Goal: Task Accomplishment & Management: Manage account settings

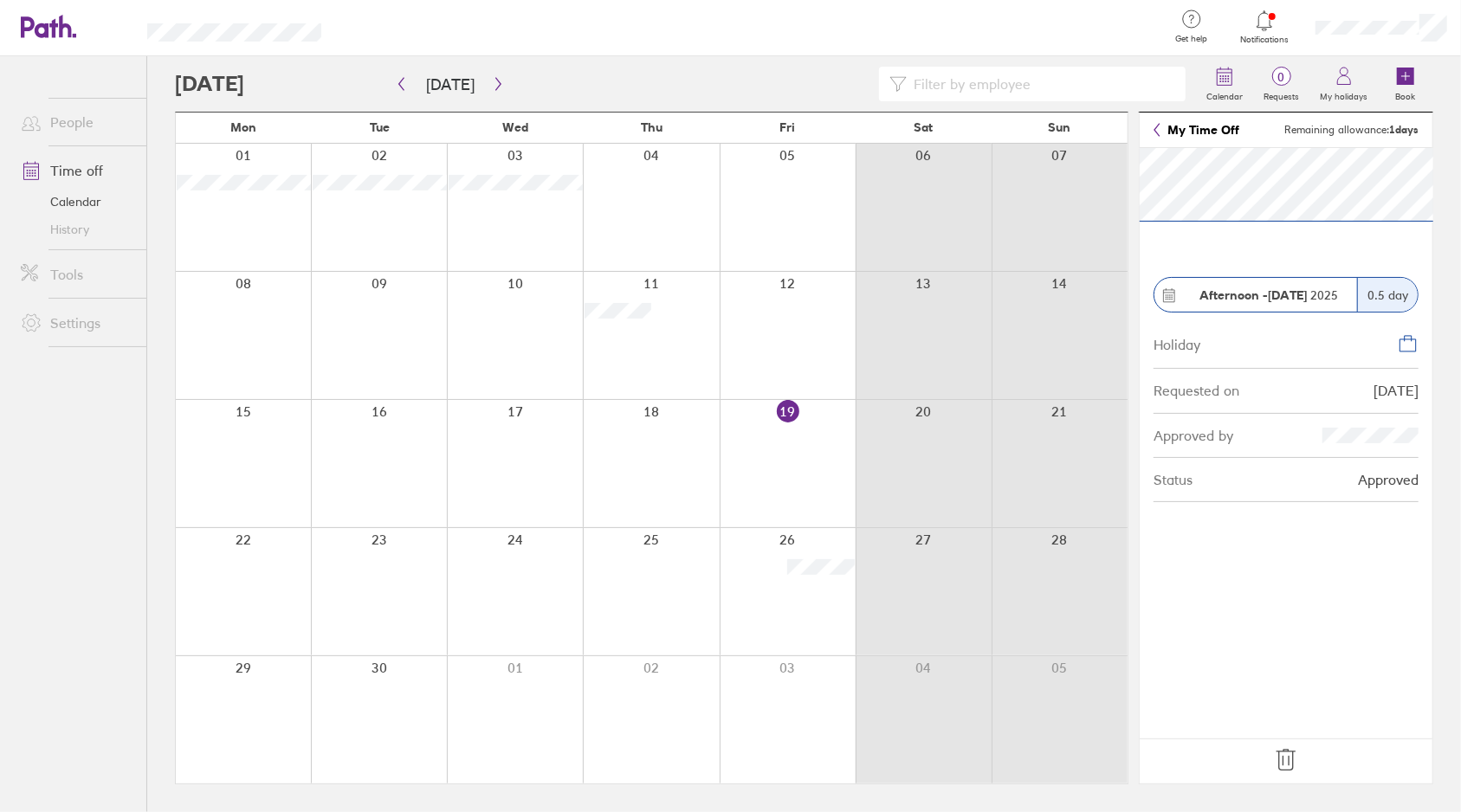
click at [1286, 762] on icon at bounding box center [1286, 761] width 28 height 28
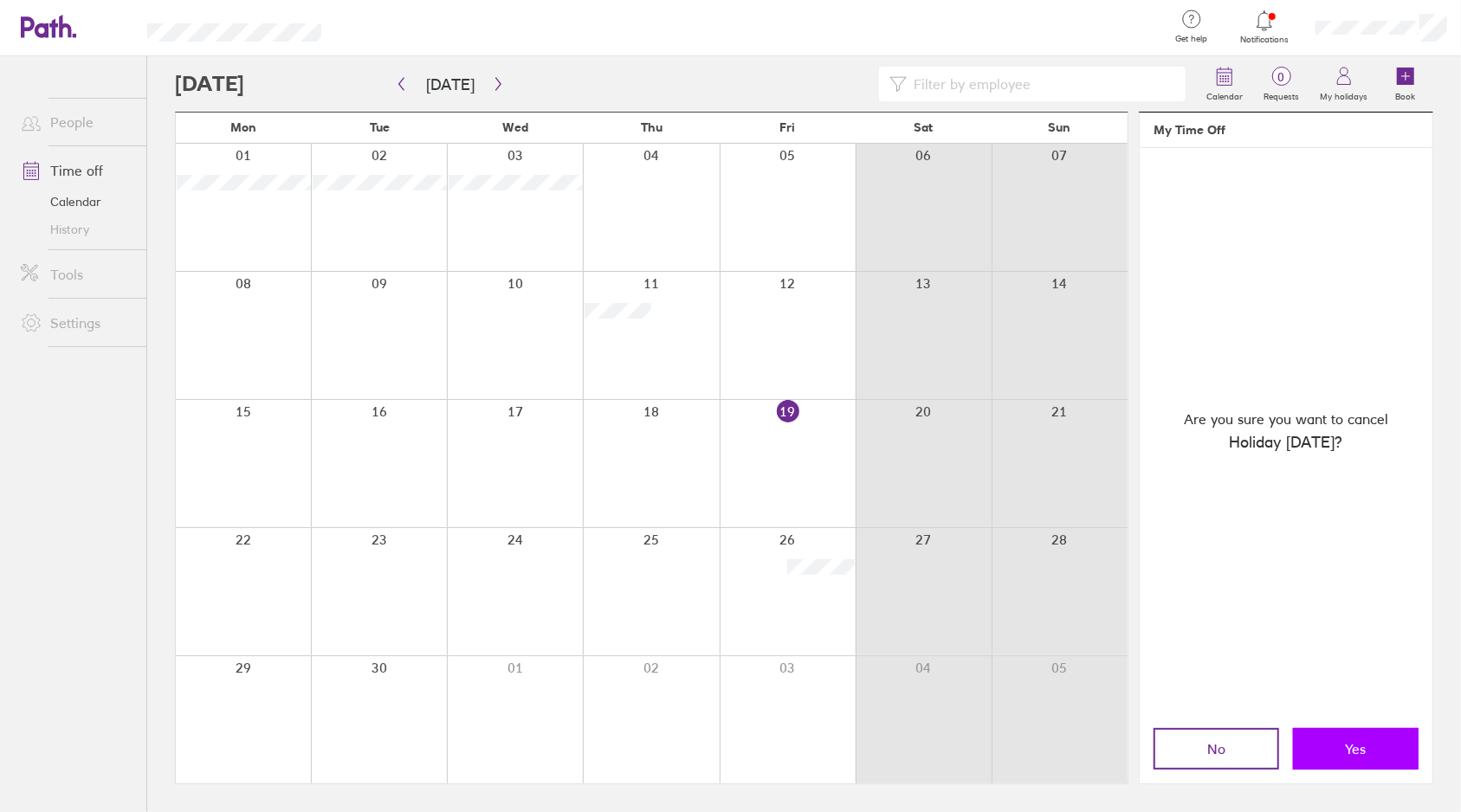
click at [1313, 760] on button "Yes" at bounding box center [1355, 749] width 125 height 41
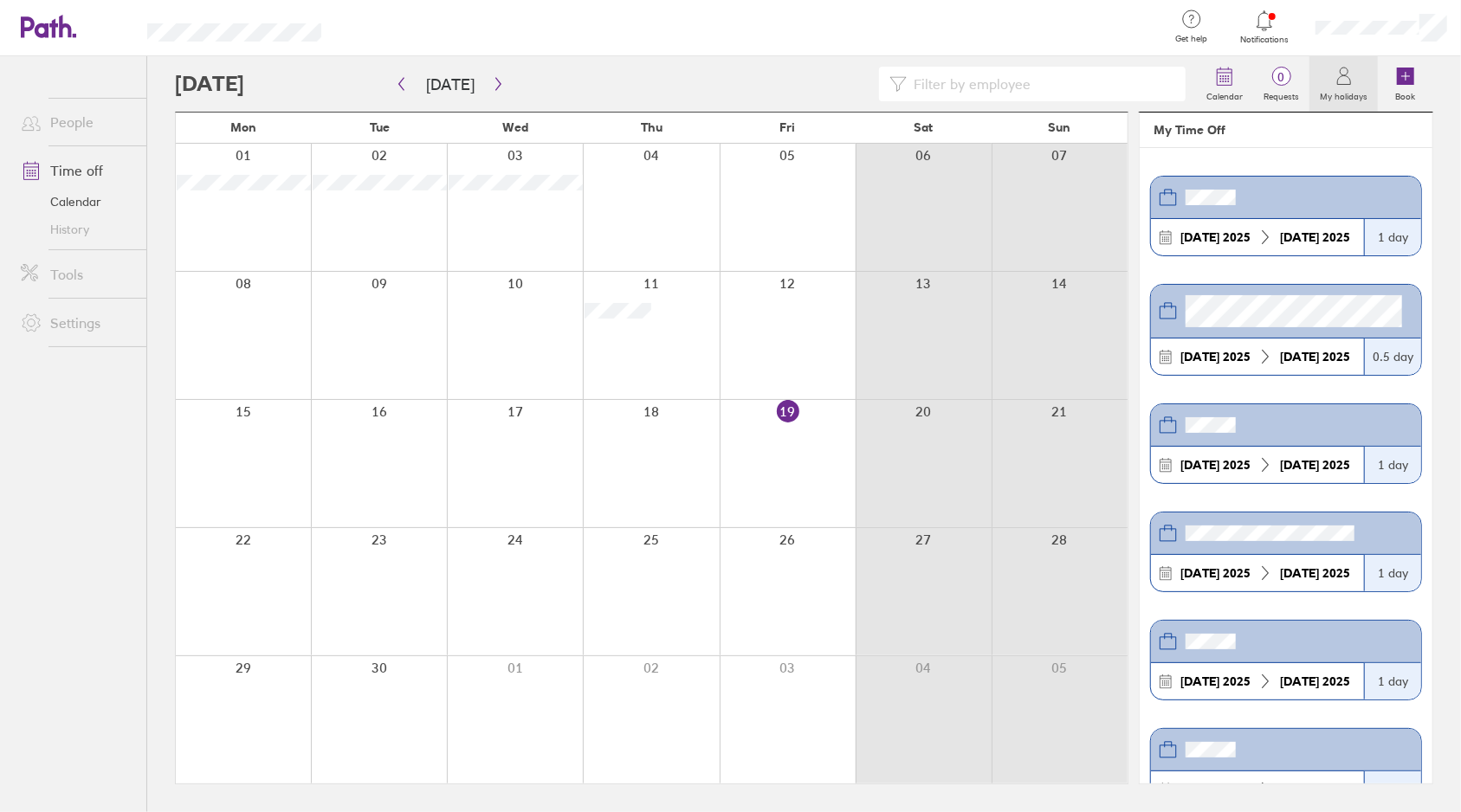
click at [803, 560] on div at bounding box center [787, 592] width 136 height 127
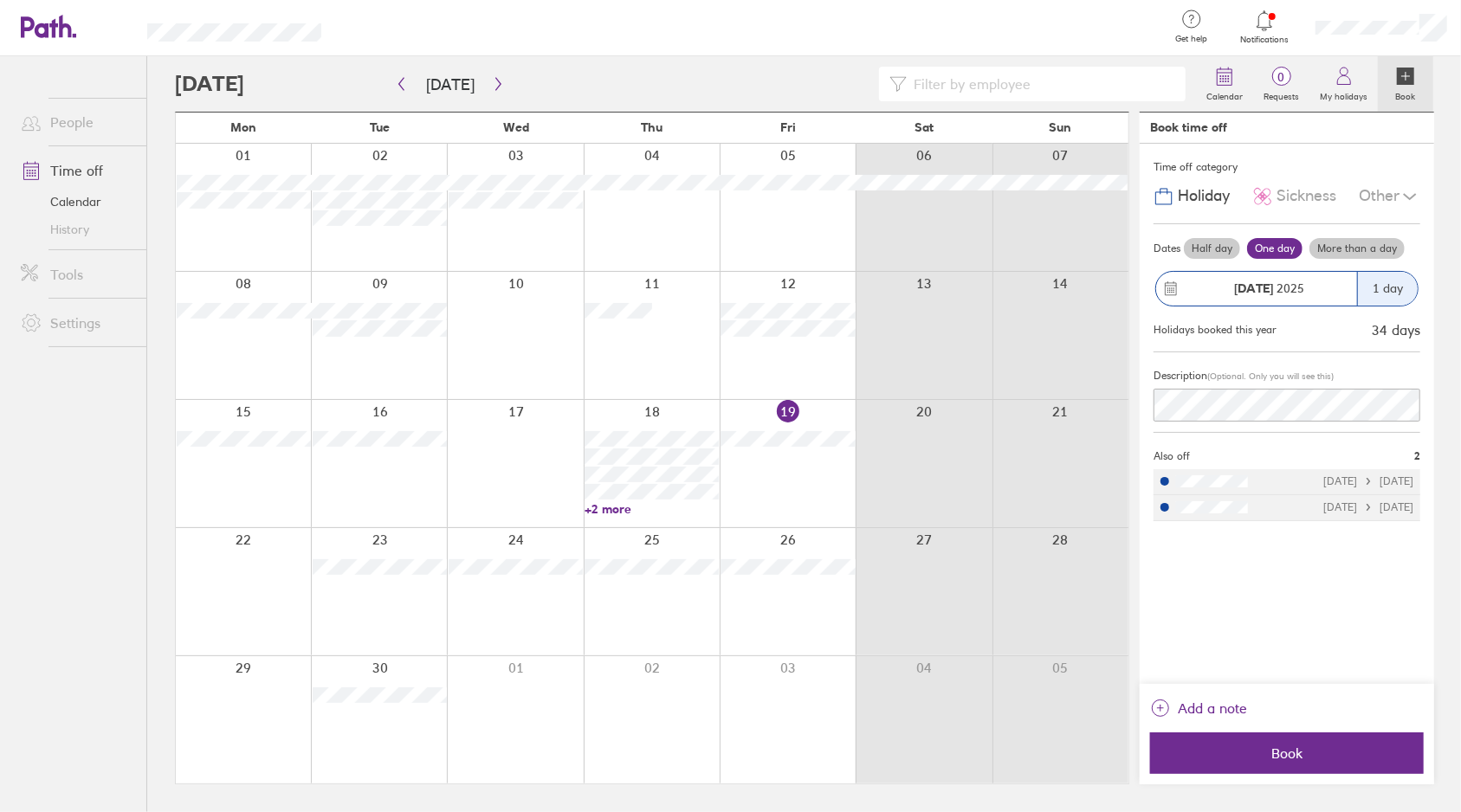
click at [1240, 402] on div "Time off category Holiday Sickness Other Dates Half day One day More than a day…" at bounding box center [1286, 413] width 294 height 540
click at [1235, 420] on div "Description (Optional. Only you will see this)" at bounding box center [1286, 393] width 267 height 81
click at [1316, 750] on span "Book" at bounding box center [1286, 754] width 249 height 16
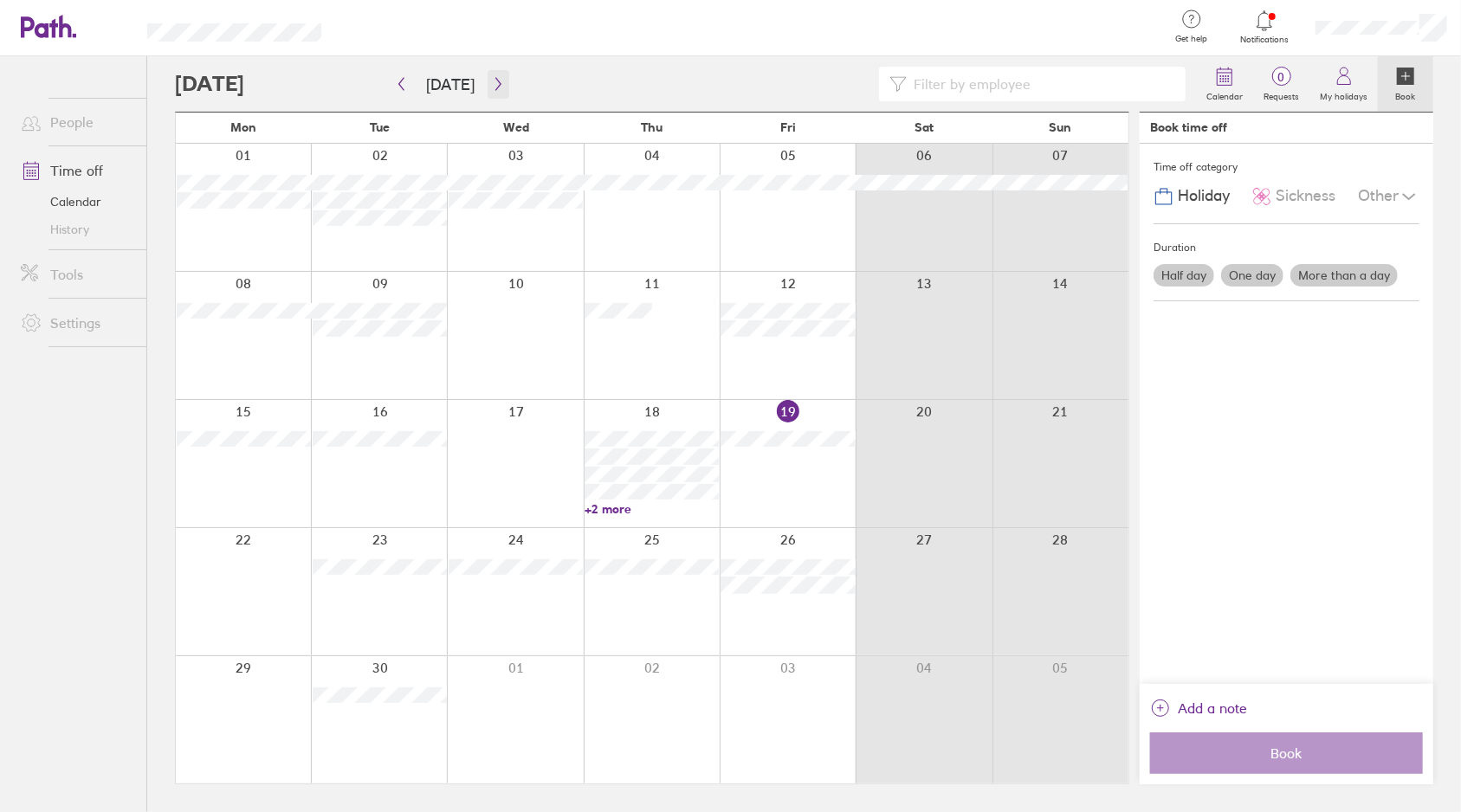
click at [492, 86] on icon "button" at bounding box center [498, 84] width 13 height 14
